Goal: Complete application form

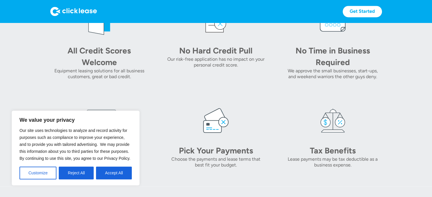
scroll to position [307, 0]
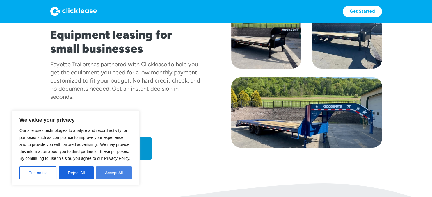
scroll to position [72, 0]
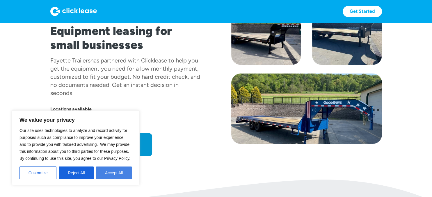
click at [109, 169] on button "Accept All" at bounding box center [114, 173] width 36 height 13
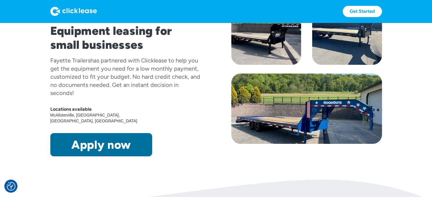
click at [128, 136] on link "Apply now" at bounding box center [101, 144] width 102 height 23
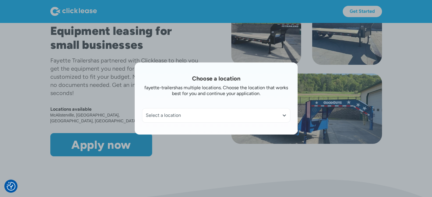
click at [191, 114] on div "Select a location" at bounding box center [216, 116] width 141 height 6
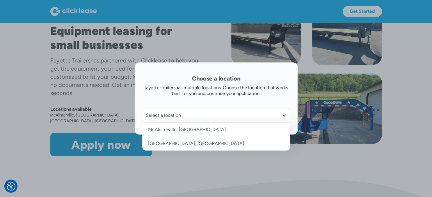
click at [185, 126] on link "McAlisterville, [GEOGRAPHIC_DATA]" at bounding box center [216, 130] width 148 height 14
